Goal: Browse casually: Explore the website without a specific task or goal

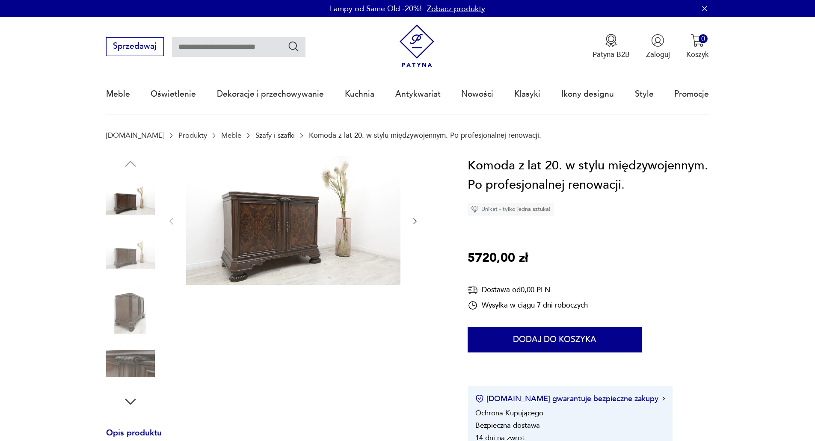
click at [131, 258] on img at bounding box center [130, 254] width 49 height 49
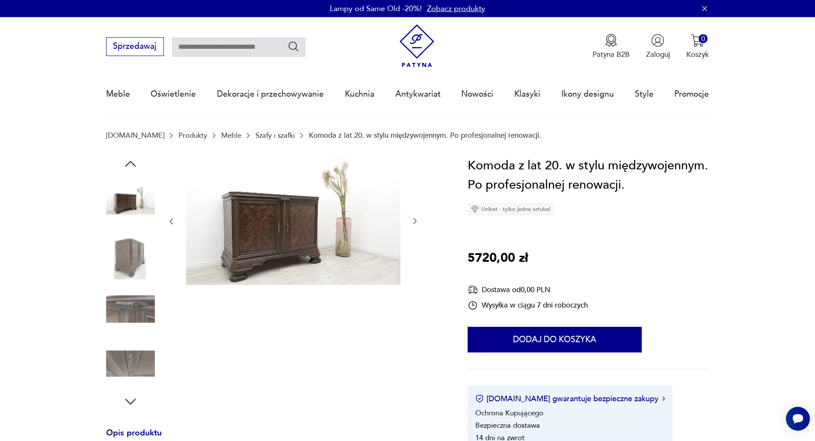
click at [126, 290] on img at bounding box center [130, 309] width 49 height 49
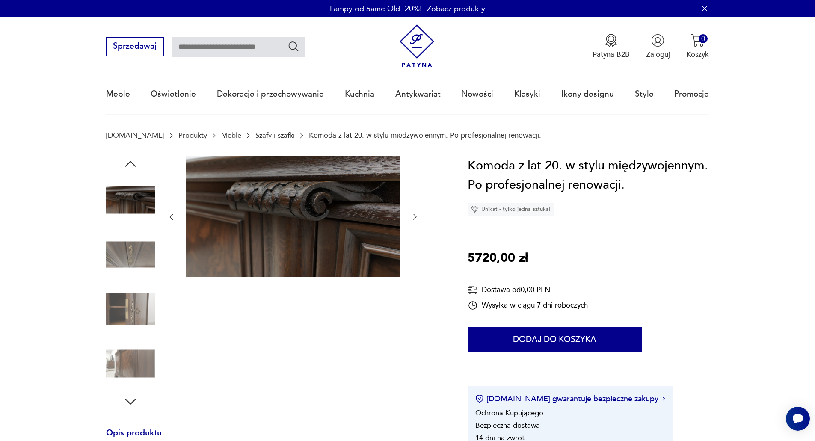
click at [127, 314] on img at bounding box center [130, 309] width 49 height 49
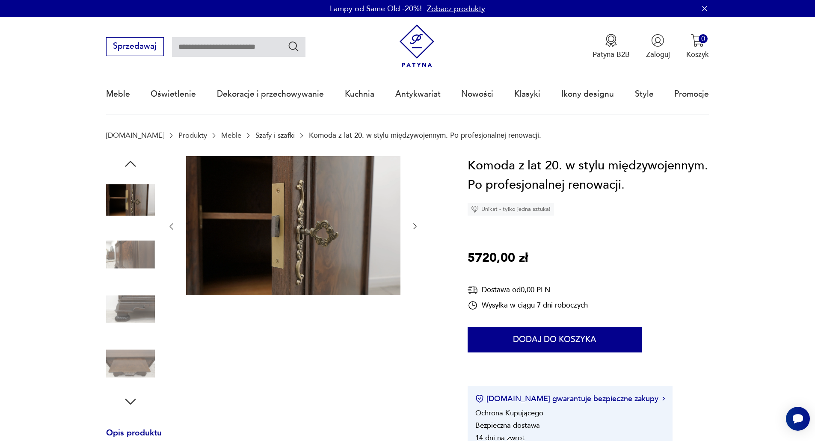
click at [127, 314] on img at bounding box center [130, 309] width 49 height 49
